Goal: Information Seeking & Learning: Check status

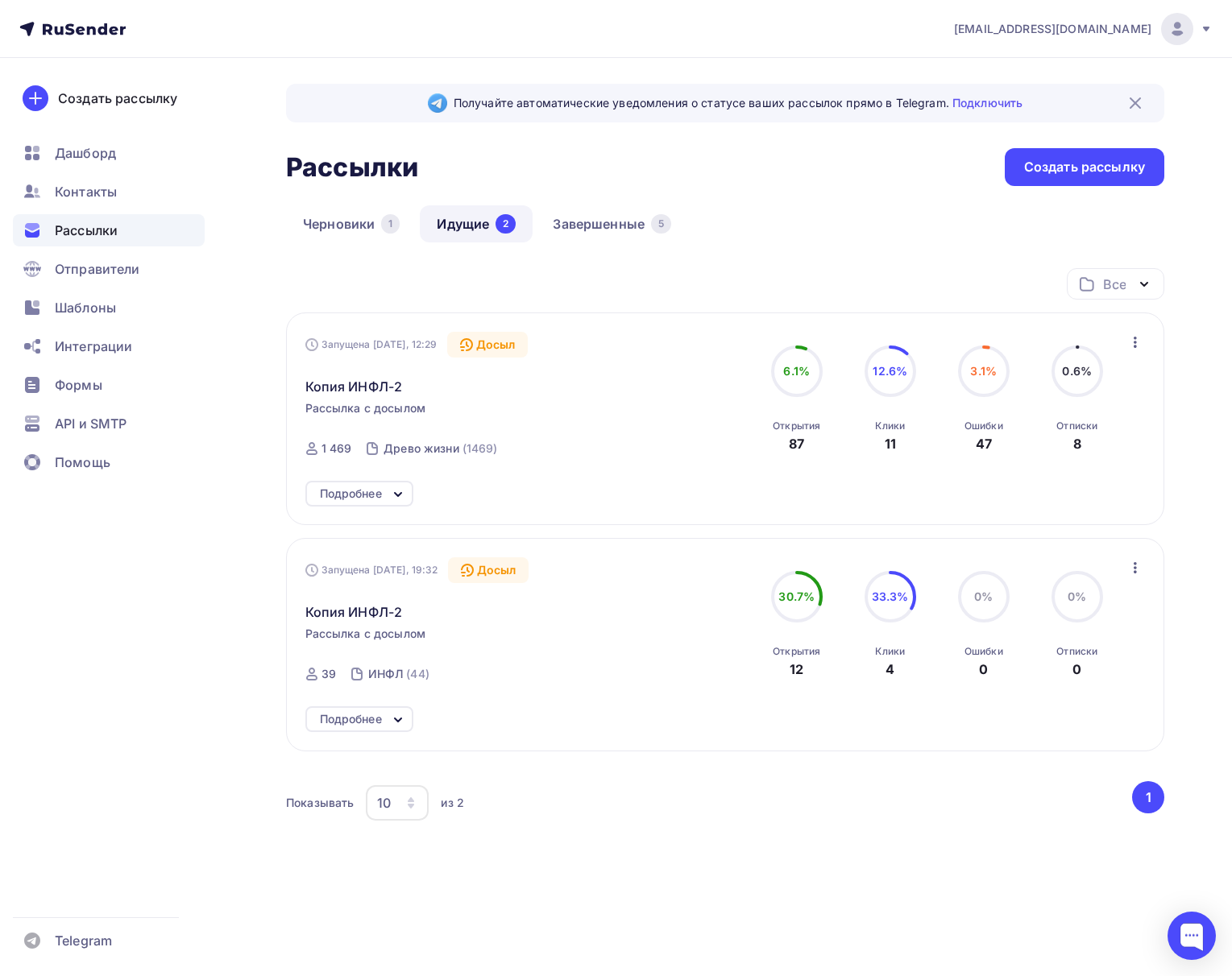
click at [1135, 95] on img at bounding box center [1135, 103] width 19 height 19
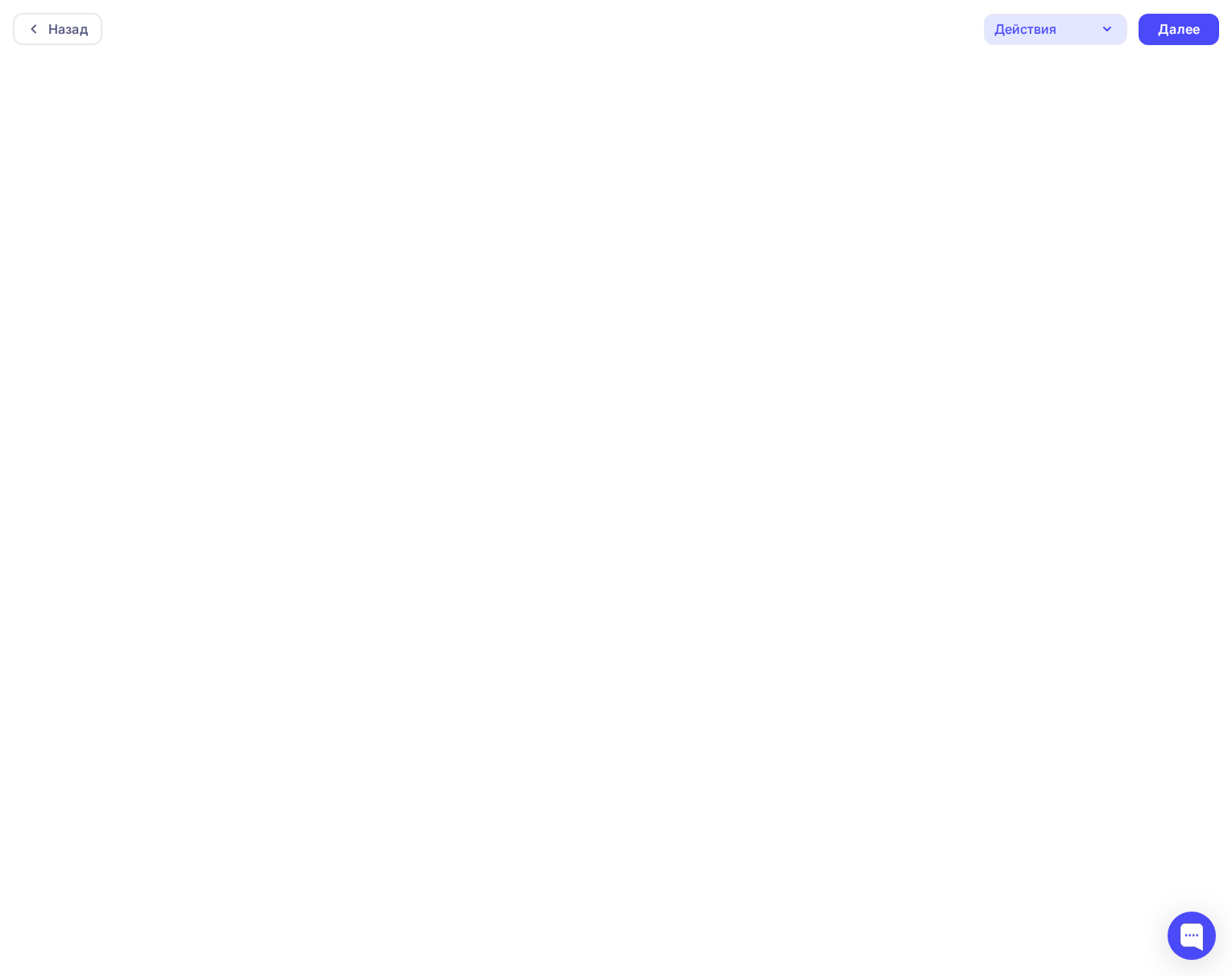
scroll to position [4, 0]
click at [73, 27] on div "Назад" at bounding box center [68, 25] width 39 height 19
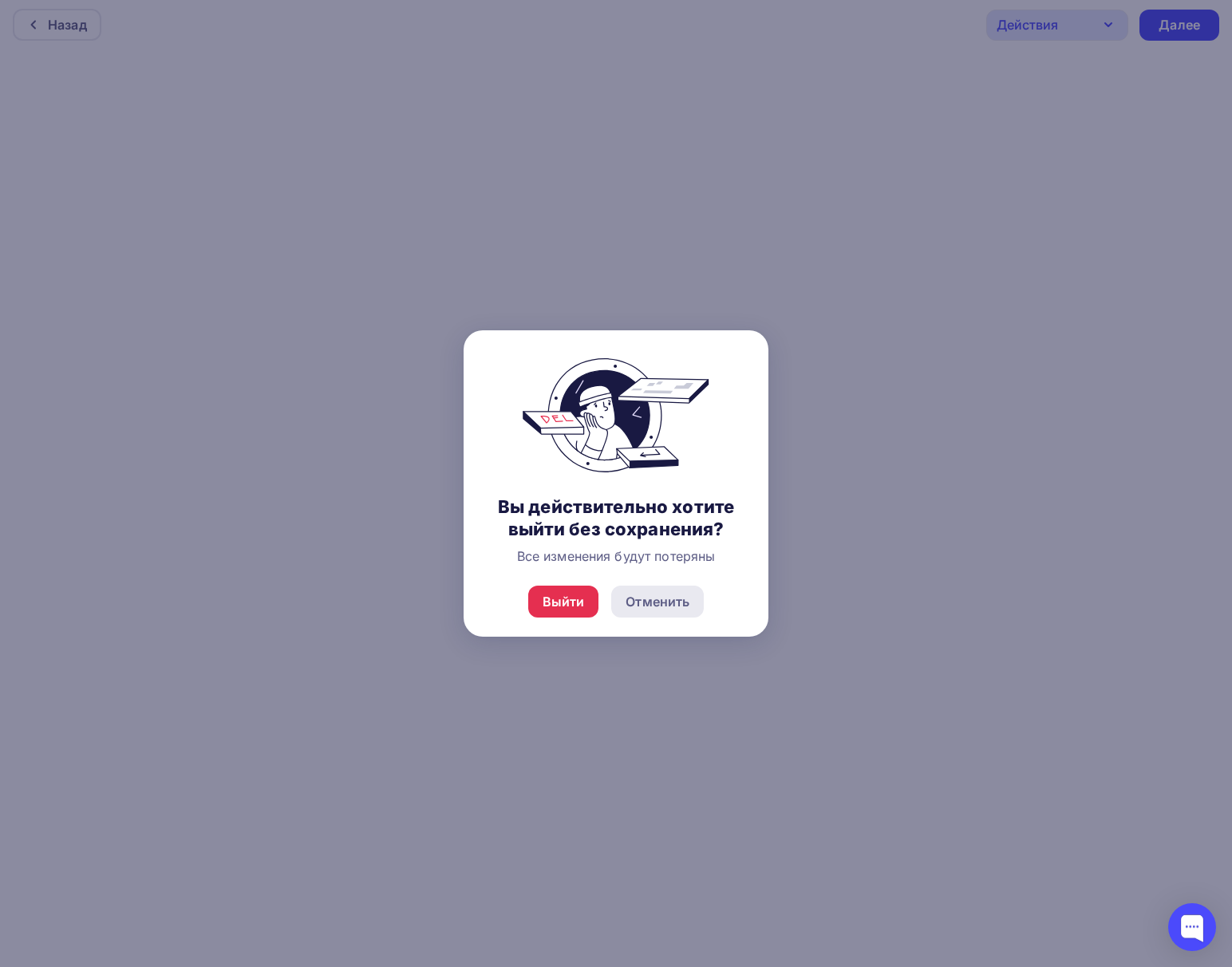
click at [646, 603] on div "Отменить" at bounding box center [658, 601] width 64 height 19
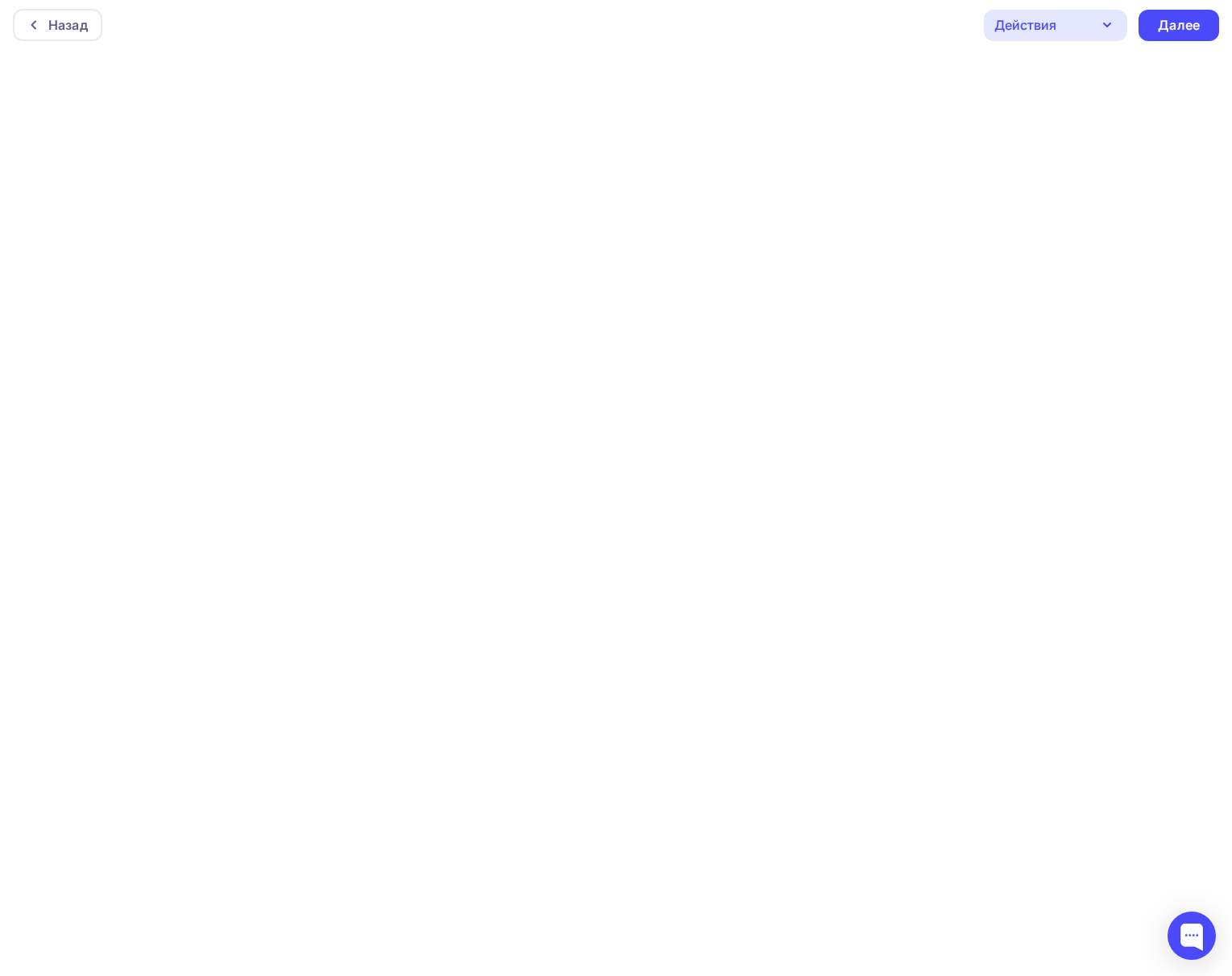
click at [1055, 21] on div "Действия" at bounding box center [1025, 25] width 62 height 19
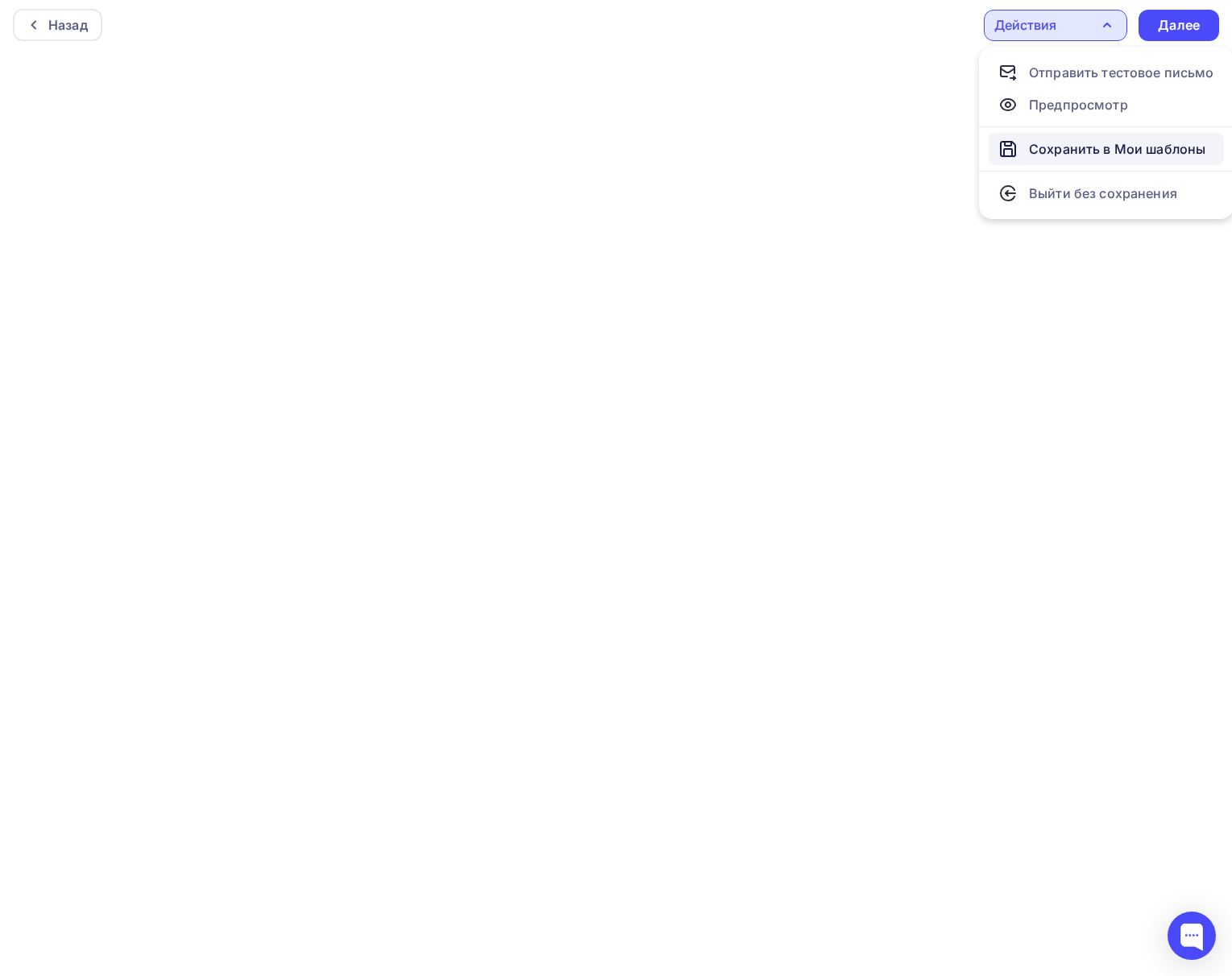
click at [1067, 141] on div "Сохранить в Мои шаблоны" at bounding box center [1117, 148] width 177 height 19
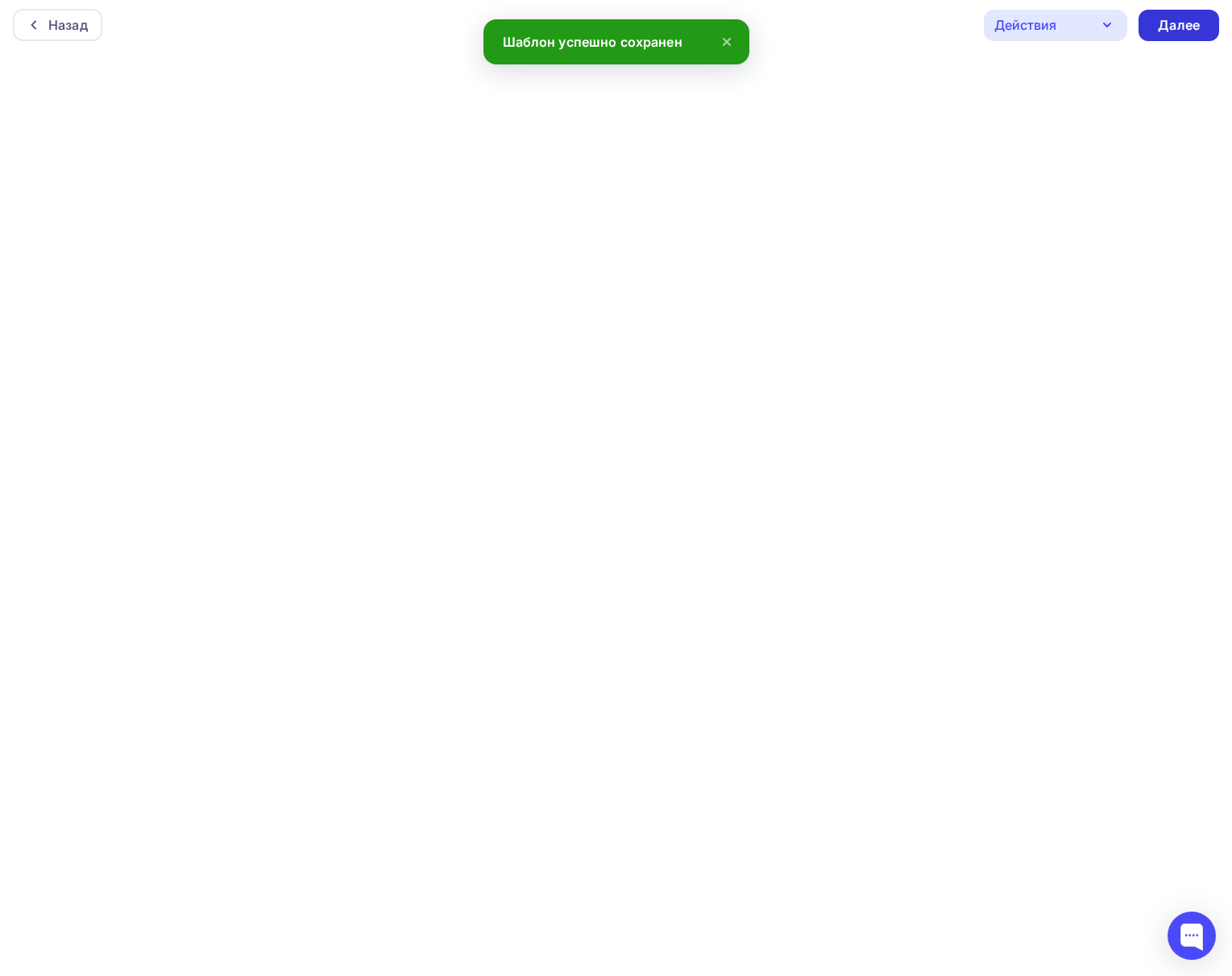
click at [1189, 28] on div "Далее" at bounding box center [1179, 26] width 42 height 18
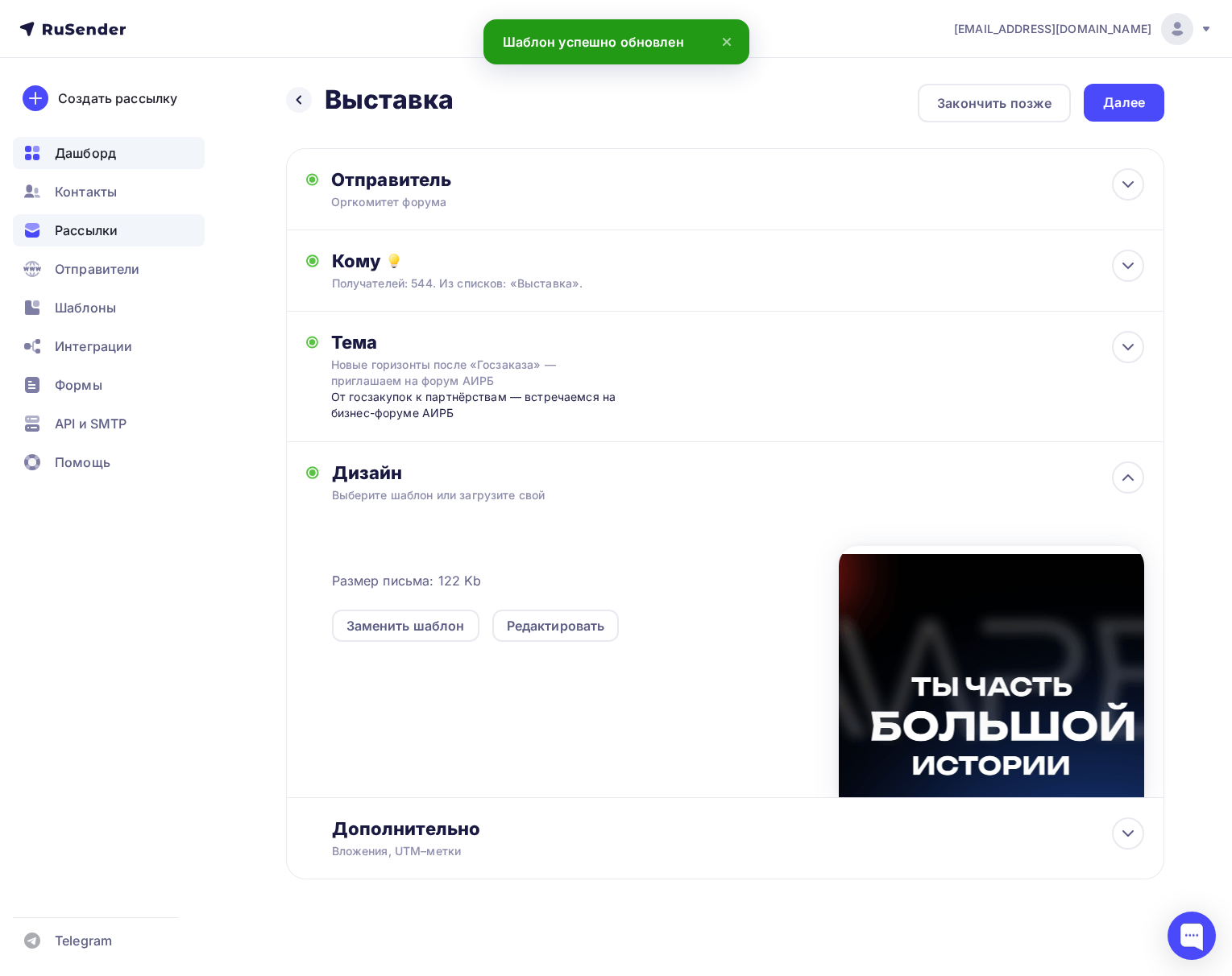
click at [109, 144] on span "Дашборд" at bounding box center [85, 153] width 61 height 19
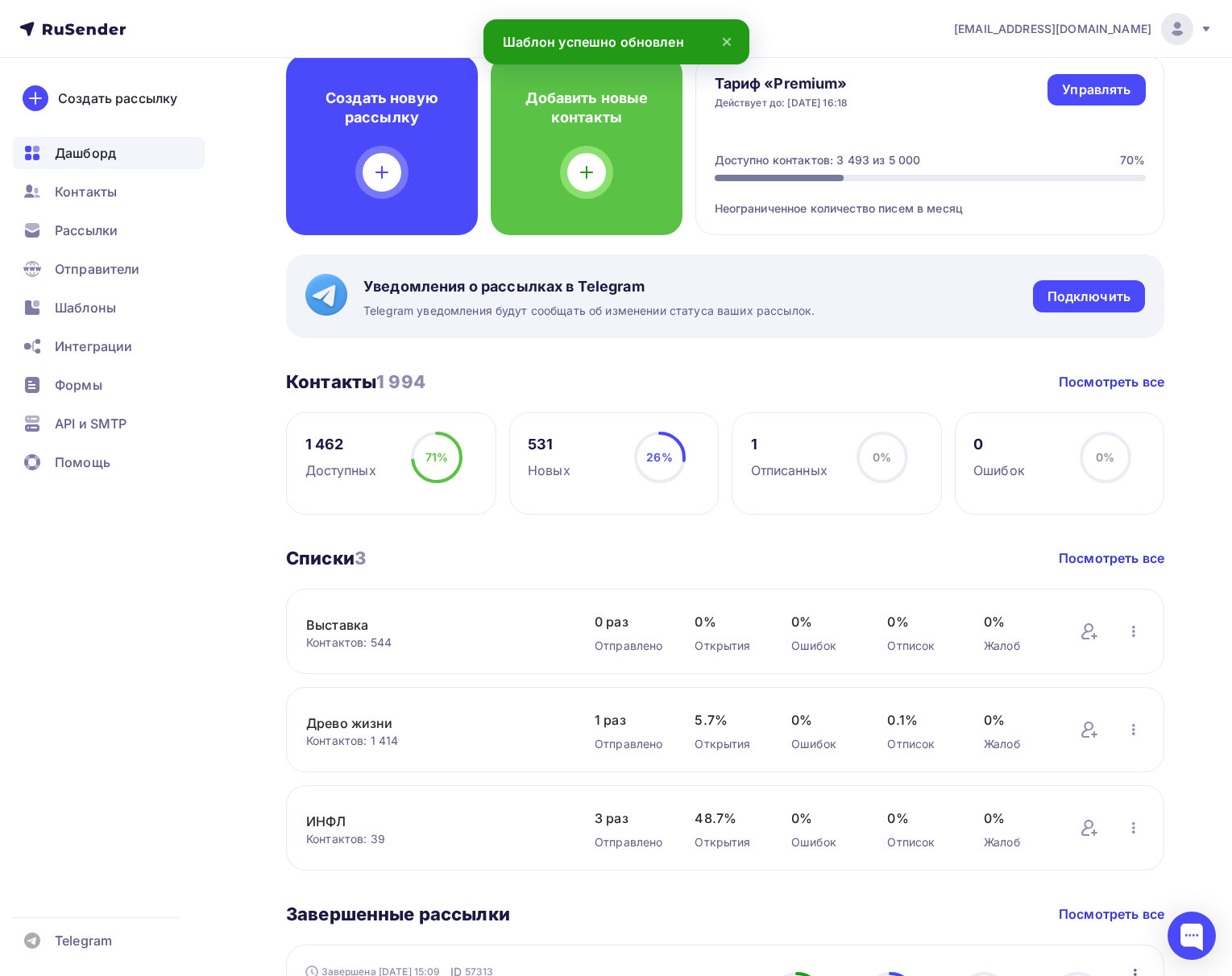
scroll to position [110, 0]
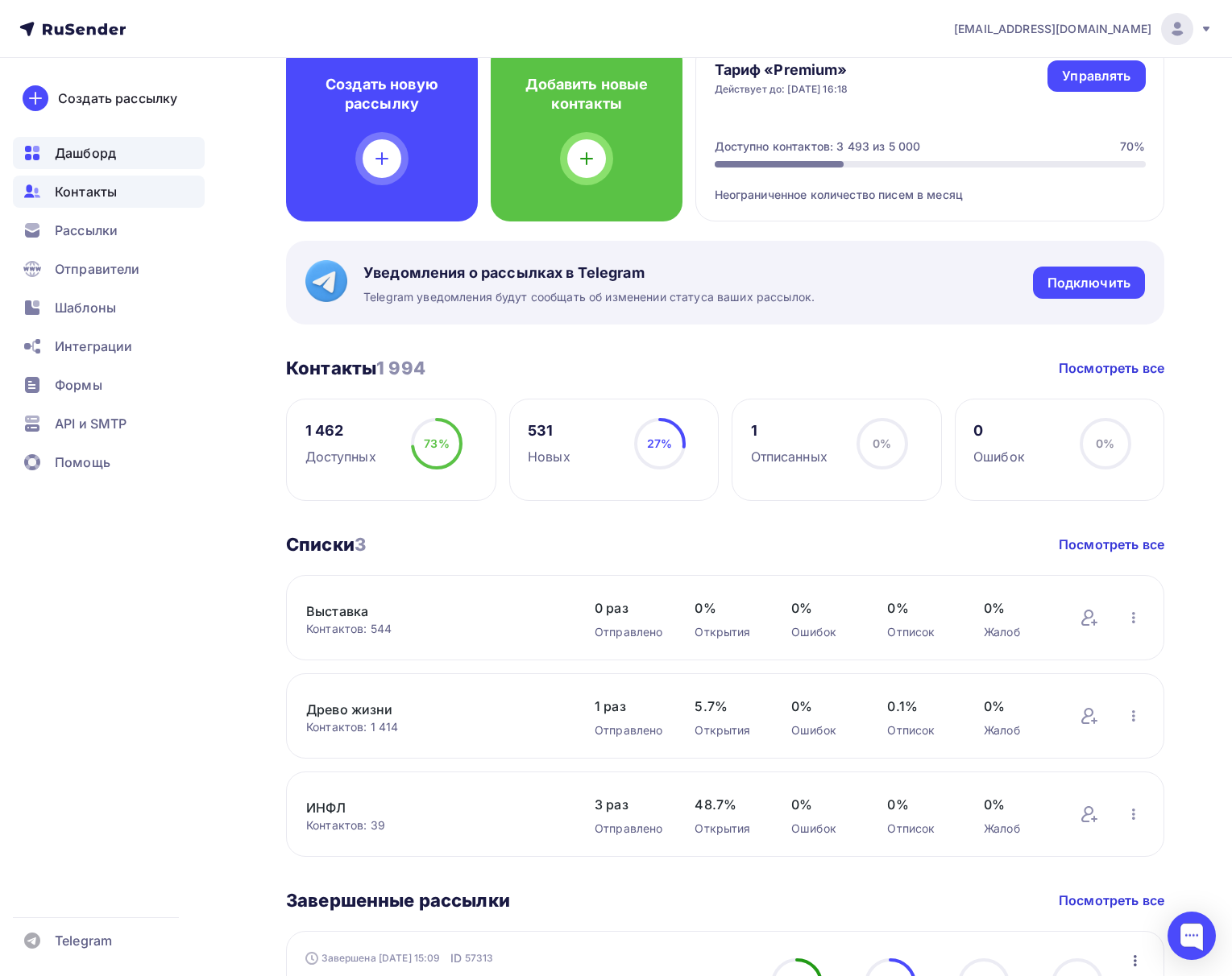
click at [110, 205] on div "Контакты" at bounding box center [108, 191] width 191 height 32
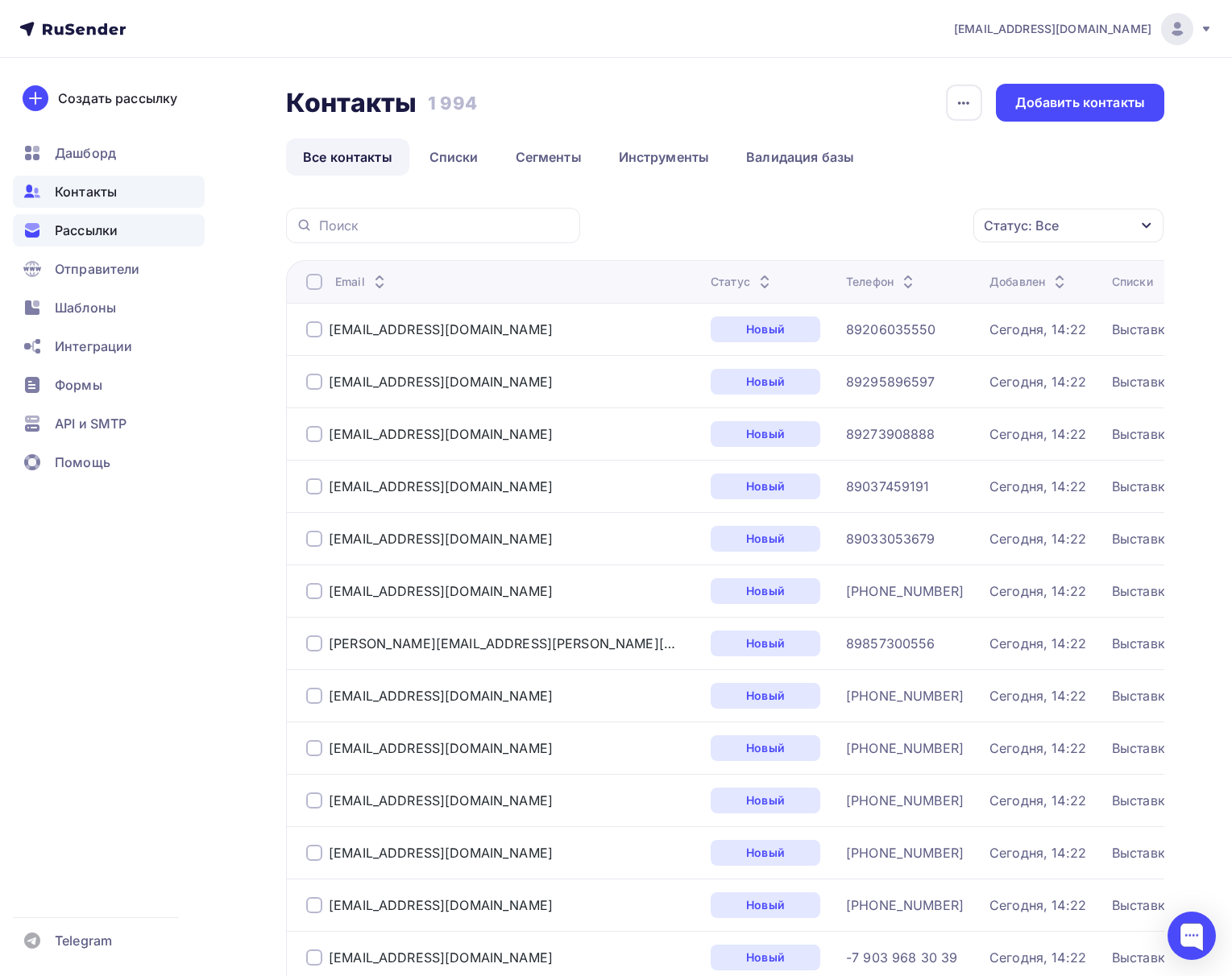
click at [92, 225] on span "Рассылки" at bounding box center [86, 230] width 63 height 19
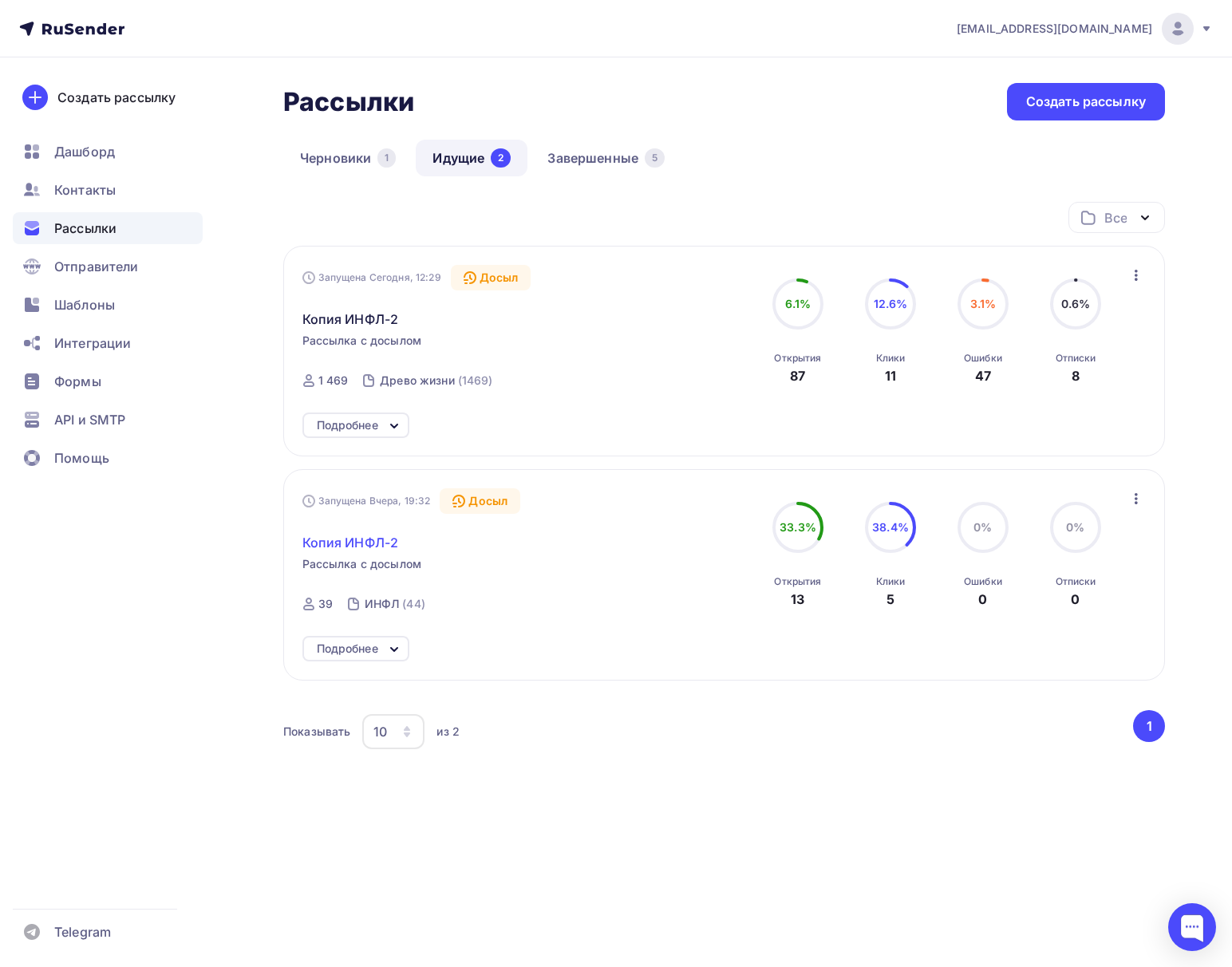
click at [353, 542] on span "Копия ИНФЛ-2" at bounding box center [350, 542] width 96 height 19
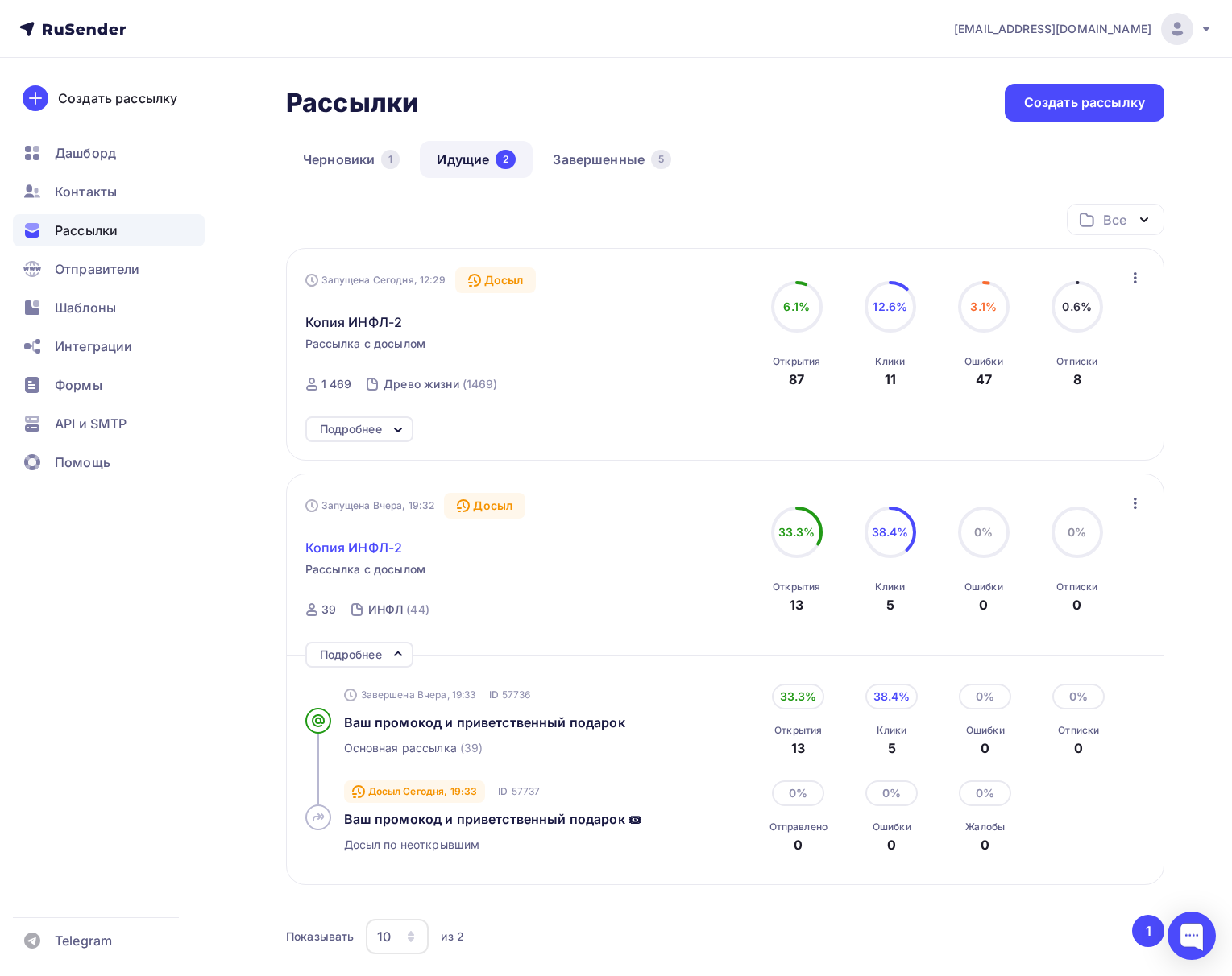
scroll to position [143, 0]
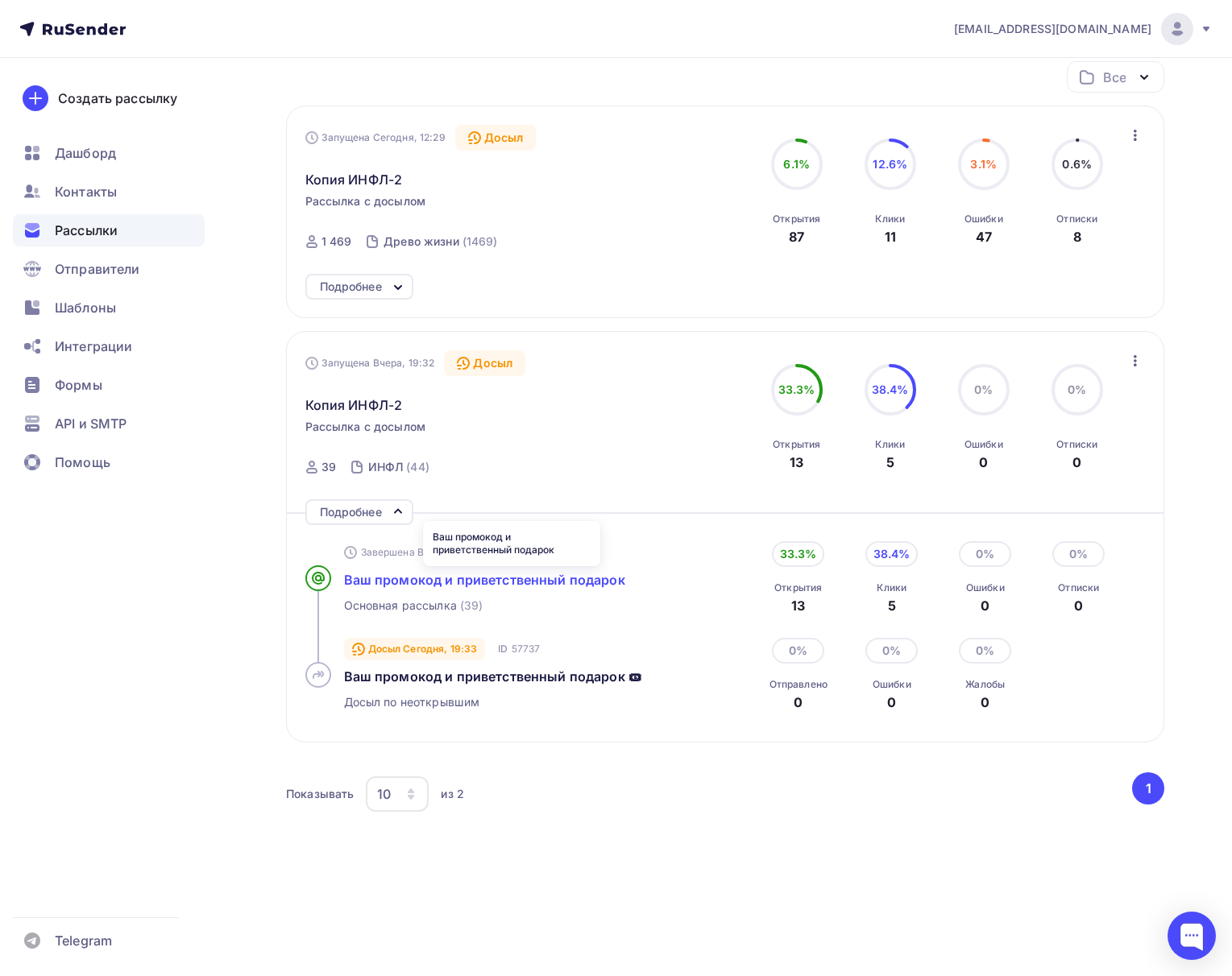
click at [358, 582] on span "Ваш промокод и приветственный подарок" at bounding box center [485, 580] width 281 height 16
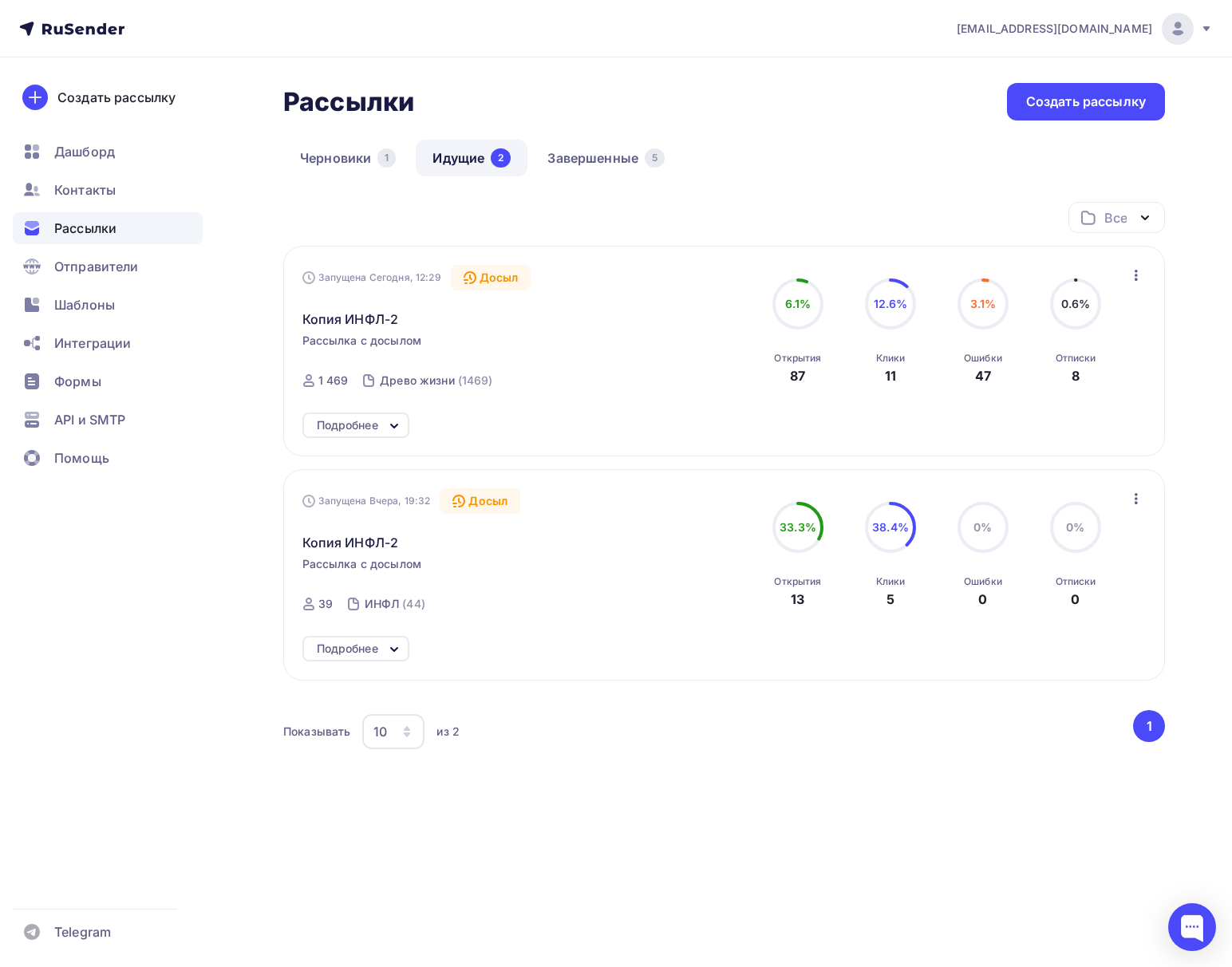
click at [357, 338] on span "Рассылка с досылом" at bounding box center [362, 341] width 120 height 16
click at [357, 319] on span "Копия ИНФЛ-2" at bounding box center [350, 318] width 96 height 19
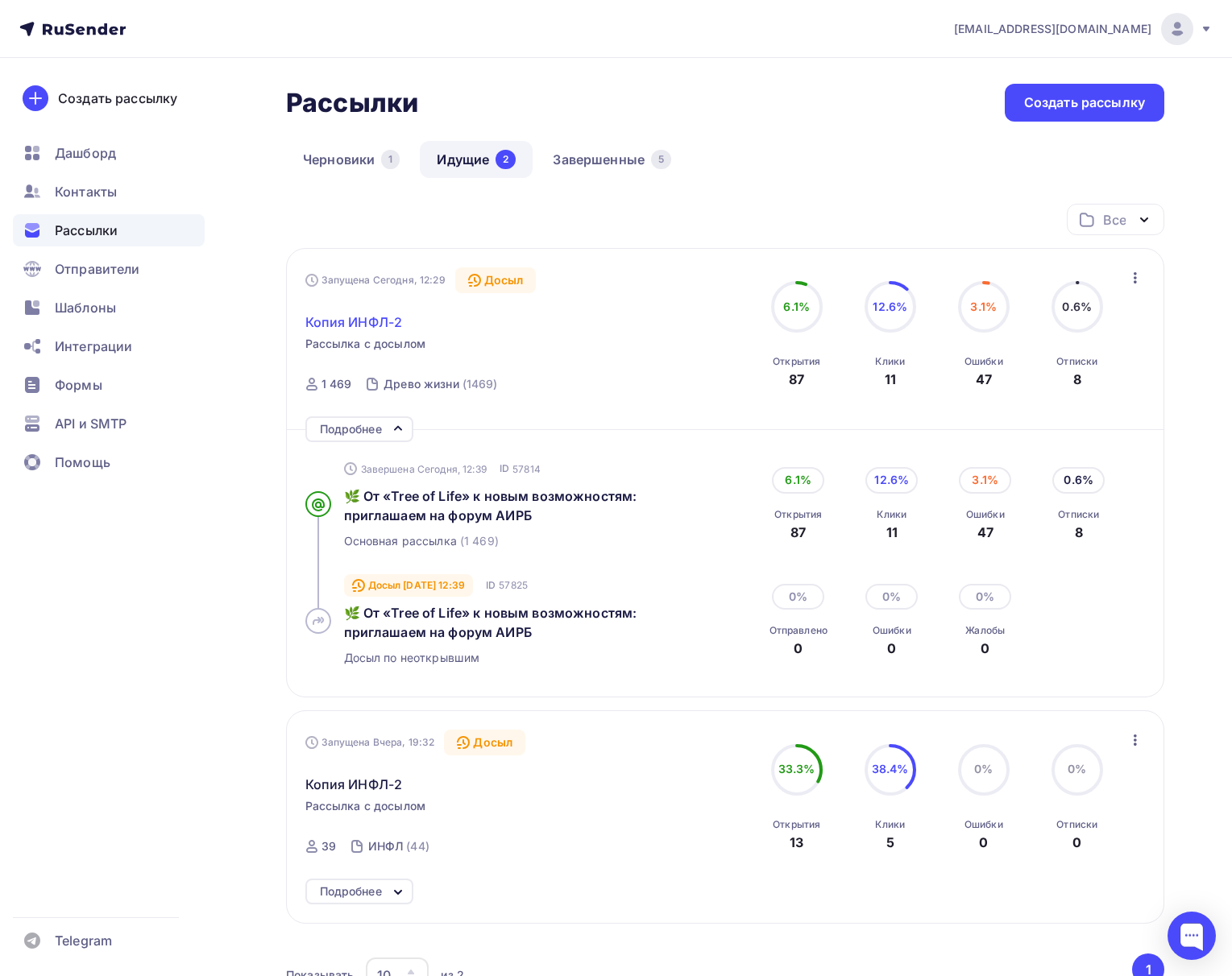
click at [367, 312] on span "Копия ИНФЛ-2" at bounding box center [354, 321] width 97 height 19
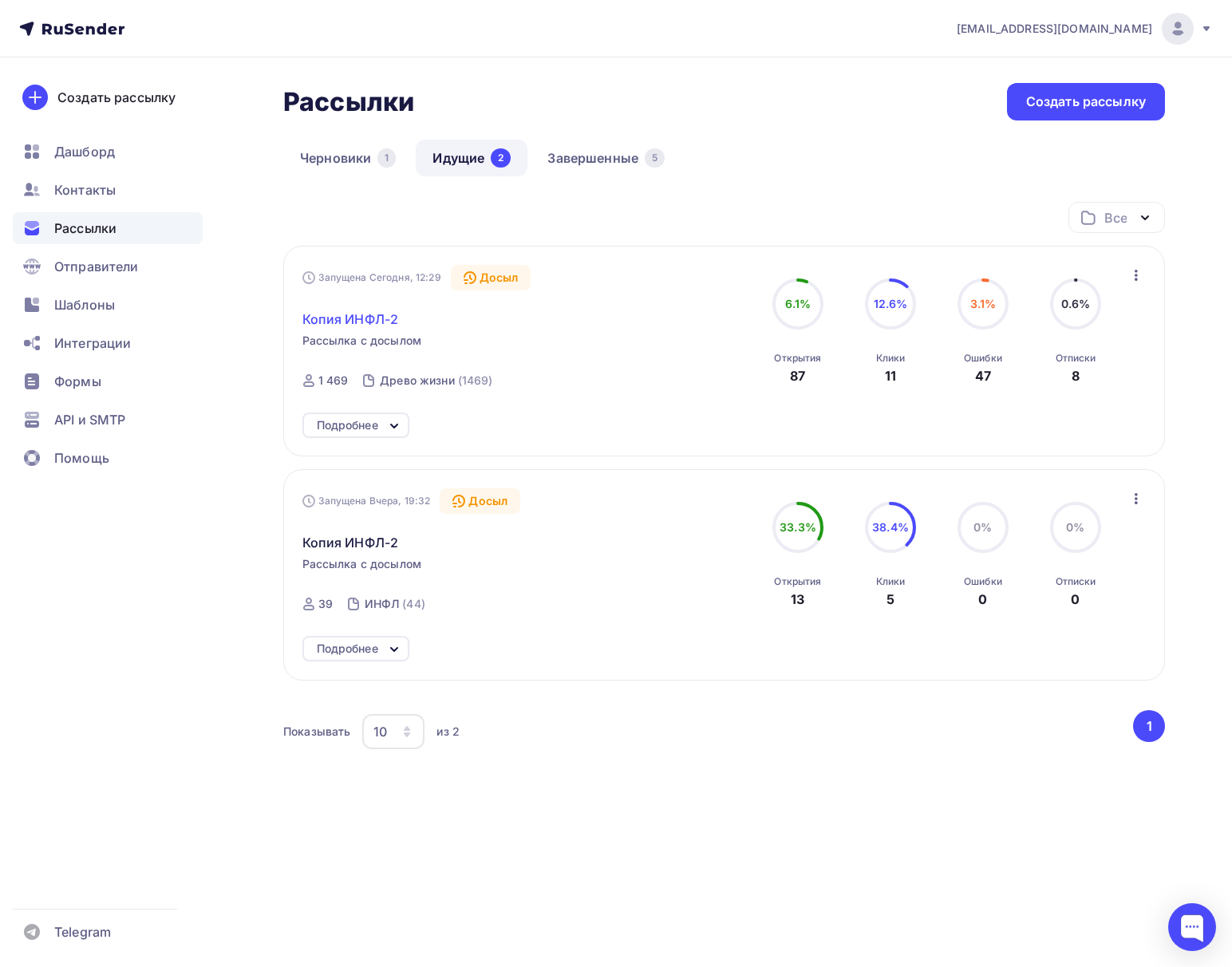
click at [343, 316] on span "Копия ИНФЛ-2" at bounding box center [350, 318] width 96 height 19
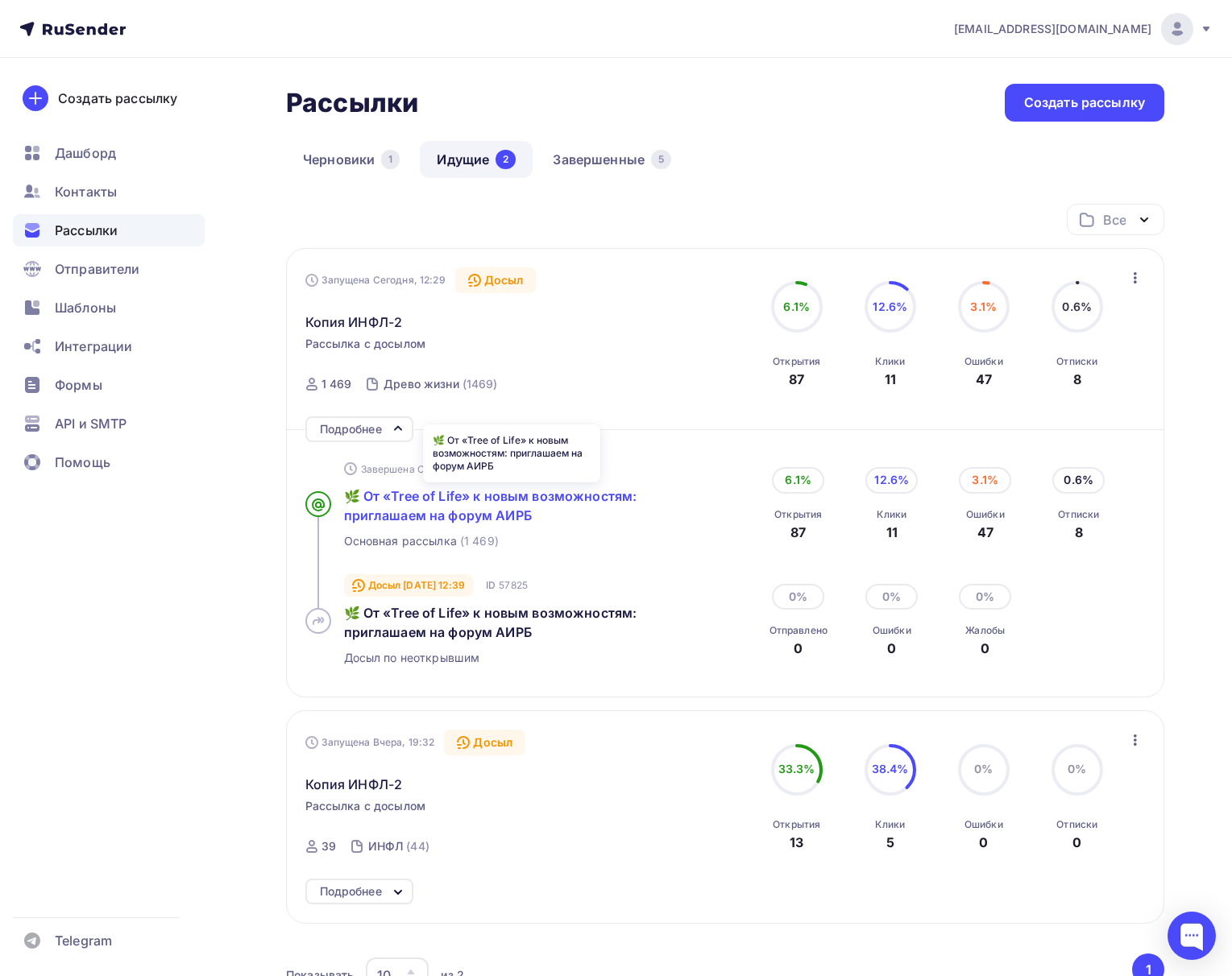
click at [369, 515] on span "🌿 От «Tree of Life» к новым возможностям: приглашаем на форум АИРБ" at bounding box center [491, 505] width 293 height 36
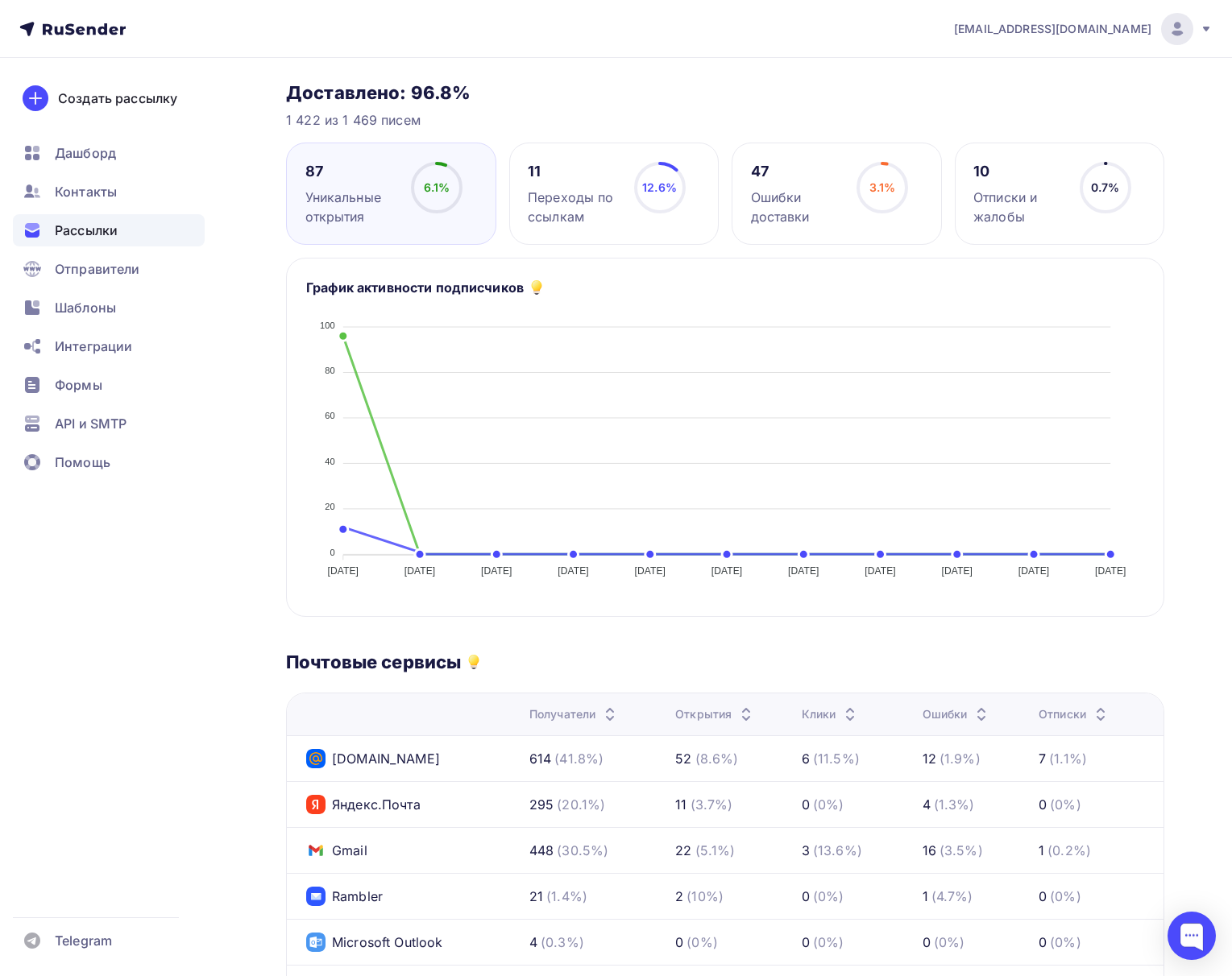
scroll to position [569, 0]
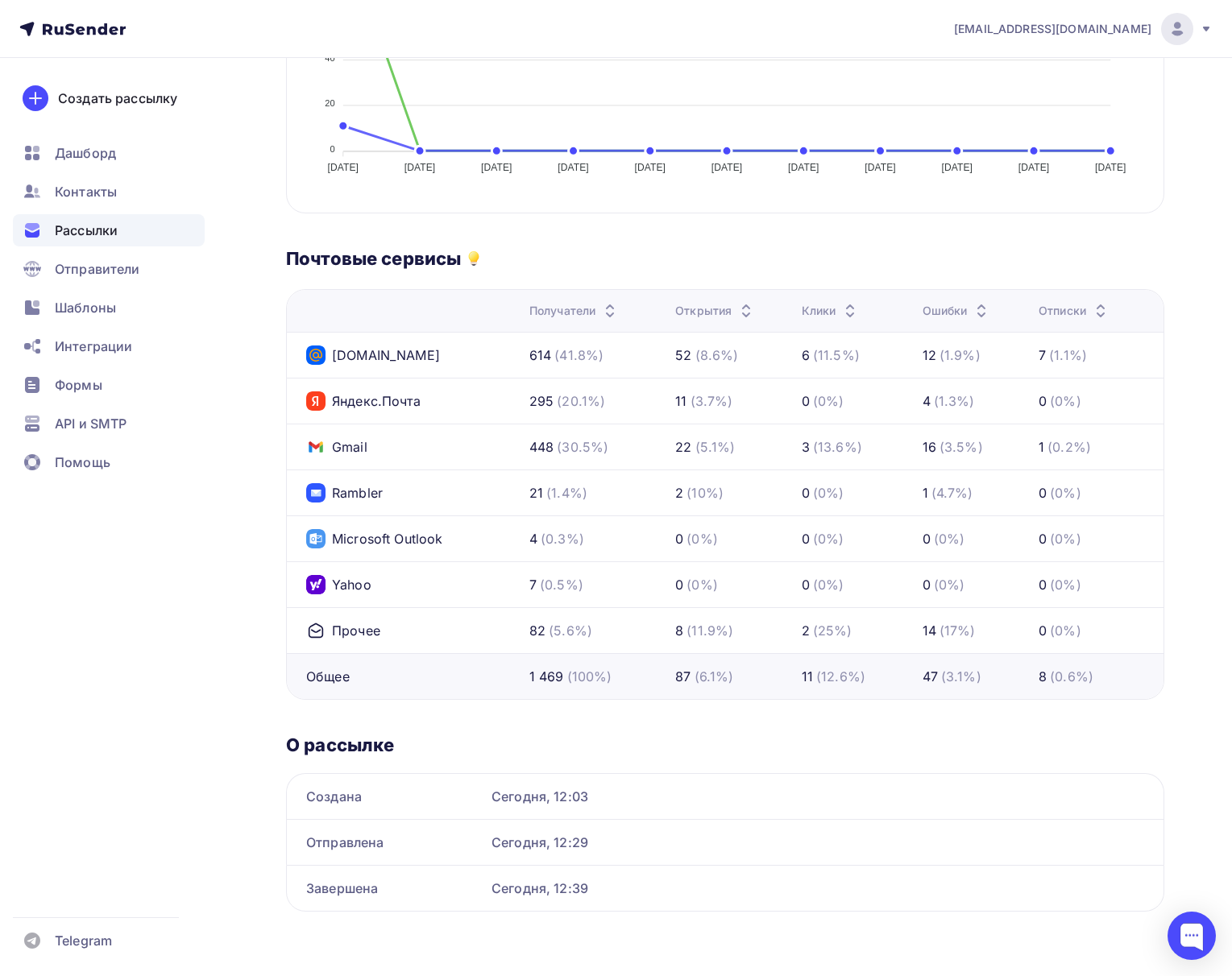
drag, startPoint x: 522, startPoint y: 404, endPoint x: 826, endPoint y: 396, distance: 304.1
click at [818, 396] on tr "Яндекс.Почта 295 (20.1%) 11 (3.7%) 0 (0%) 4 (1.3%) 0 (0%)" at bounding box center [725, 401] width 877 height 46
click at [827, 466] on td "3 (13.6%)" at bounding box center [856, 447] width 121 height 46
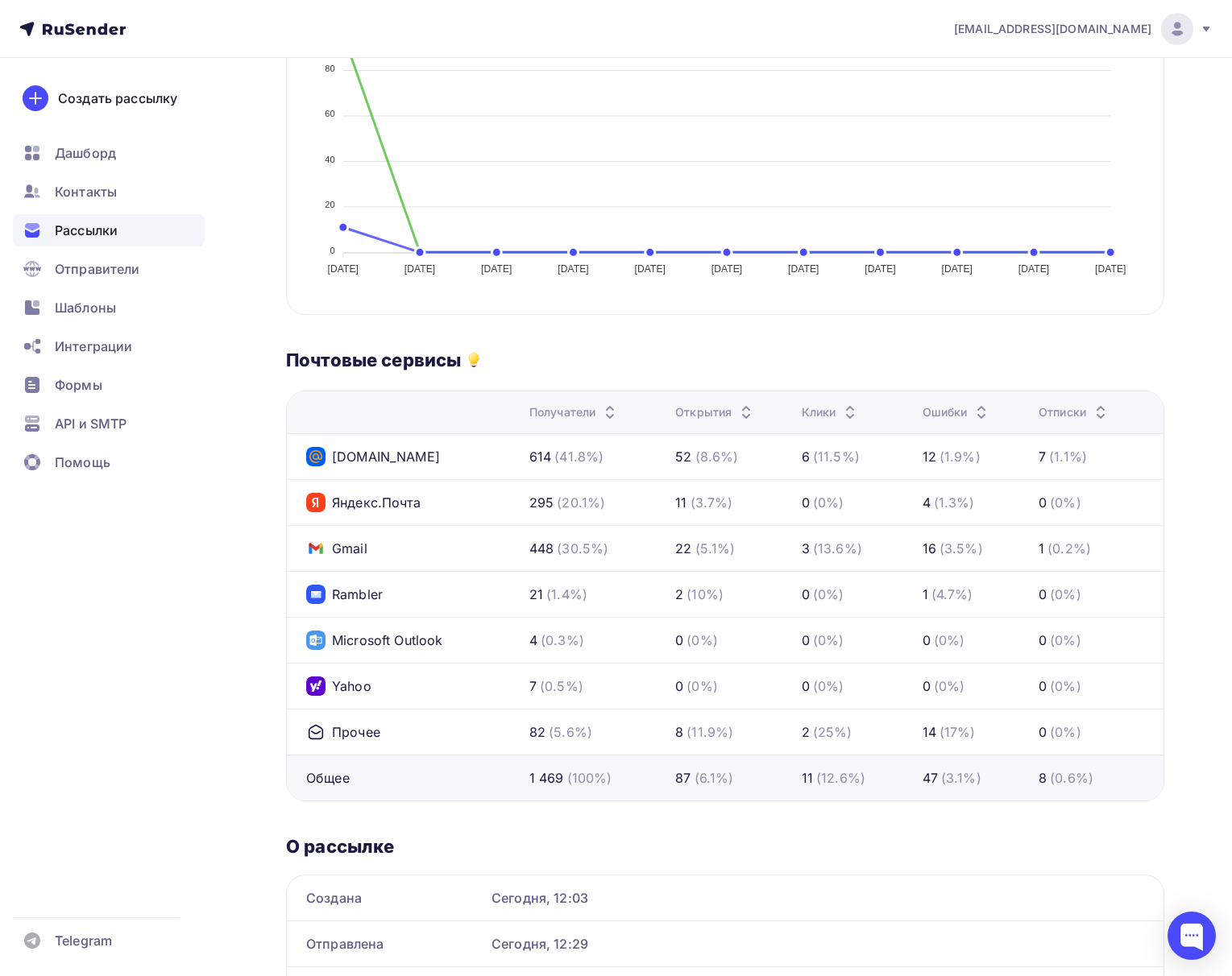
scroll to position [230, 0]
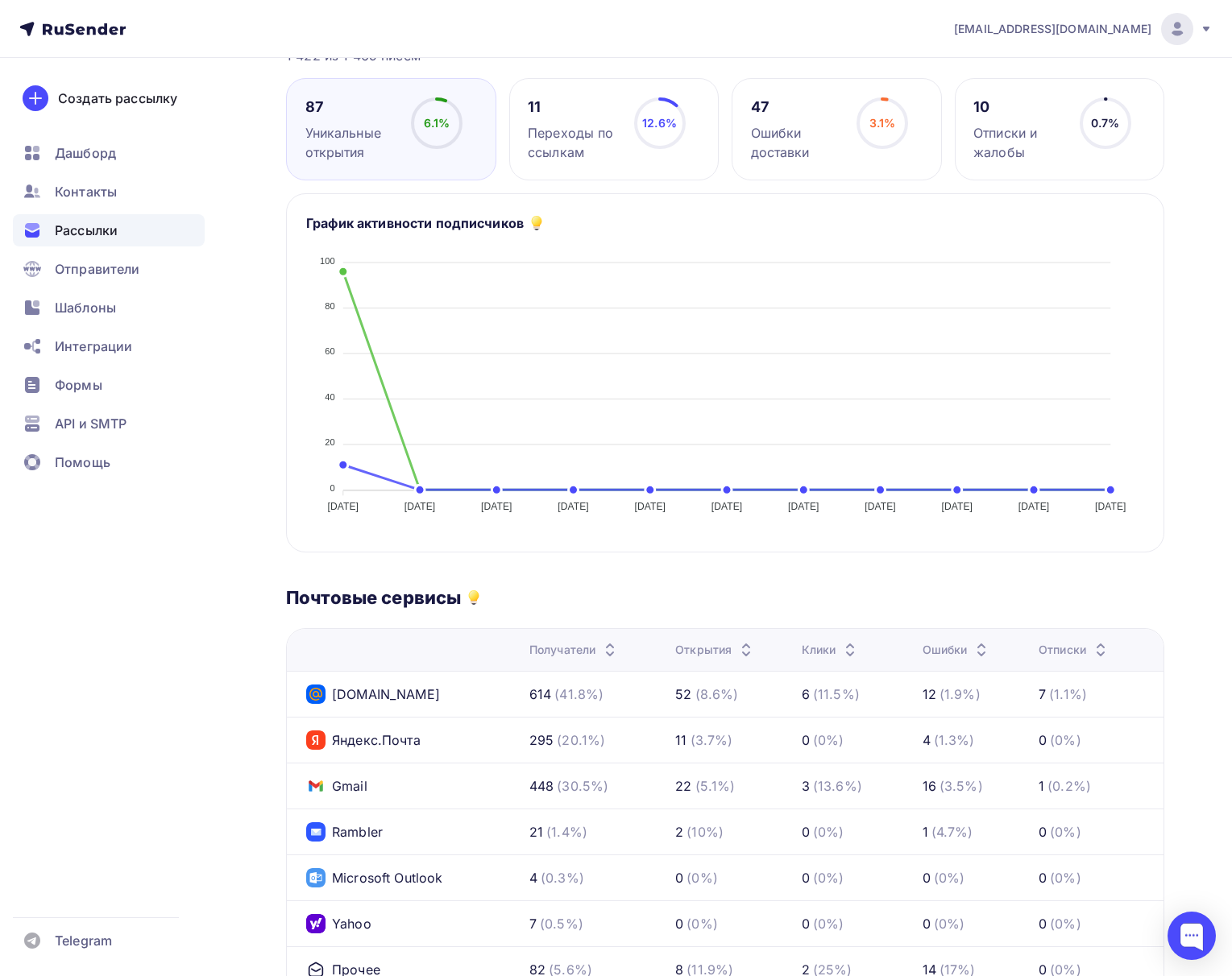
click at [548, 120] on div "11 Переходы по ссылкам" at bounding box center [573, 129] width 92 height 64
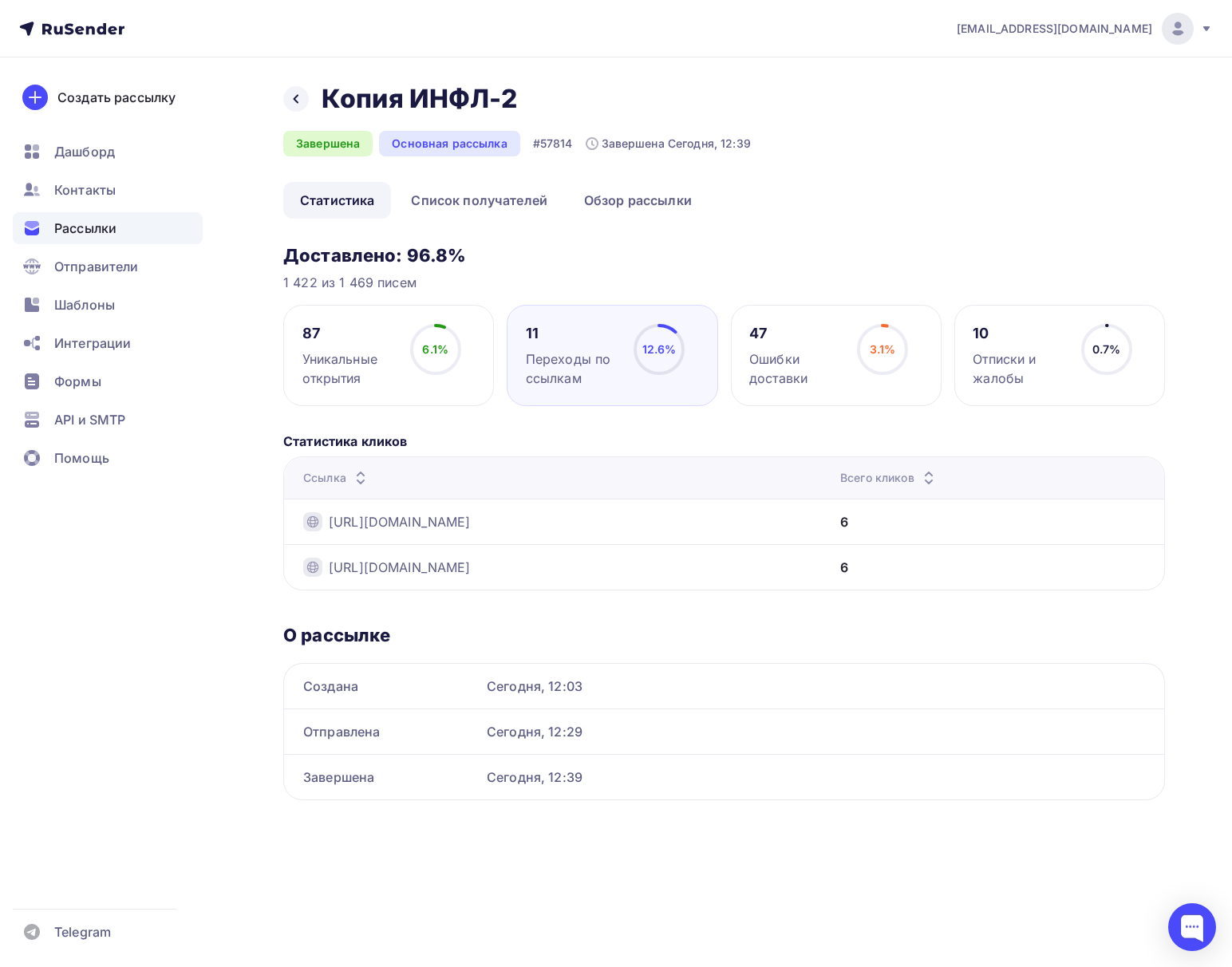
click at [788, 335] on div "47" at bounding box center [796, 333] width 93 height 19
